Goal: Find specific page/section: Find specific page/section

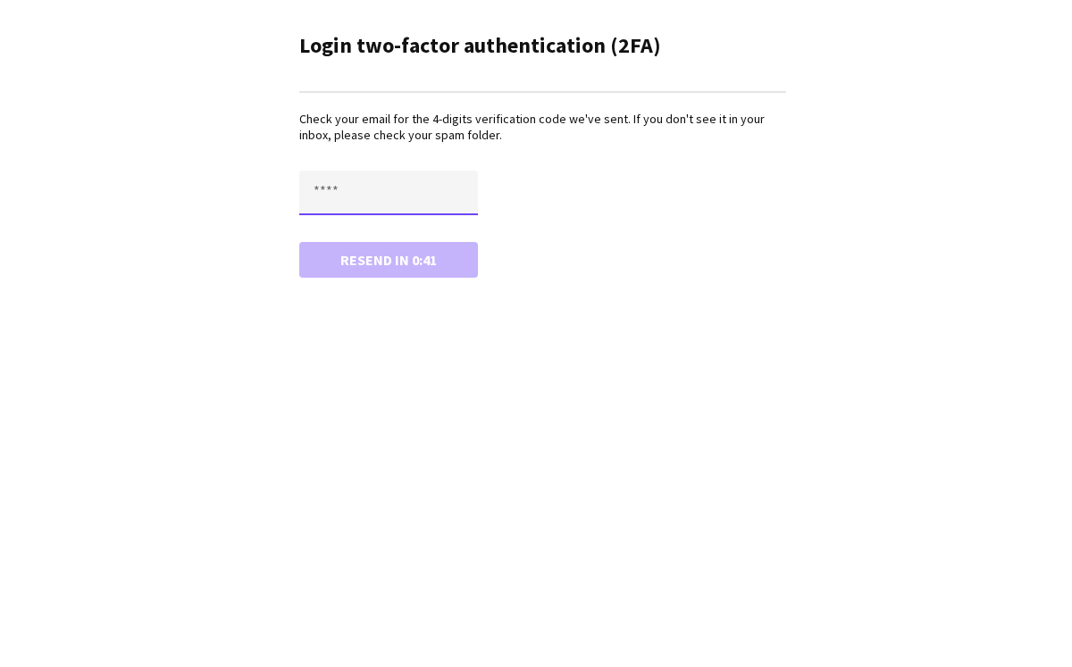
click at [335, 187] on input "text" at bounding box center [388, 193] width 179 height 45
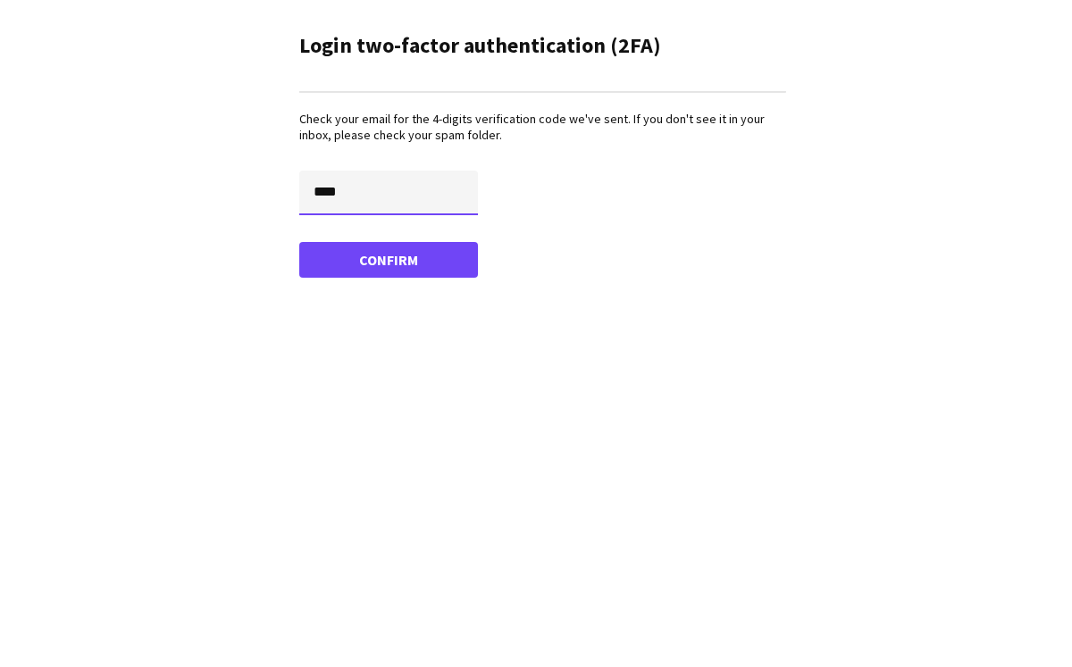
type input "****"
click at [299, 242] on button "Confirm" at bounding box center [388, 260] width 179 height 36
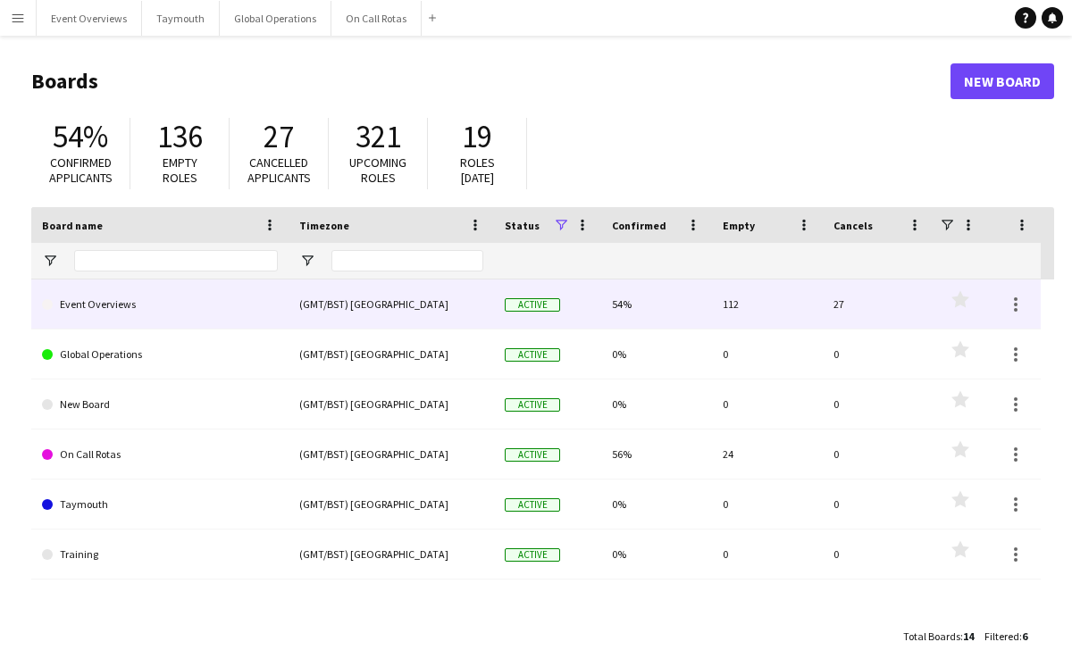
click at [152, 310] on link "Event Overviews" at bounding box center [160, 305] width 236 height 50
